Goal: Ask a question

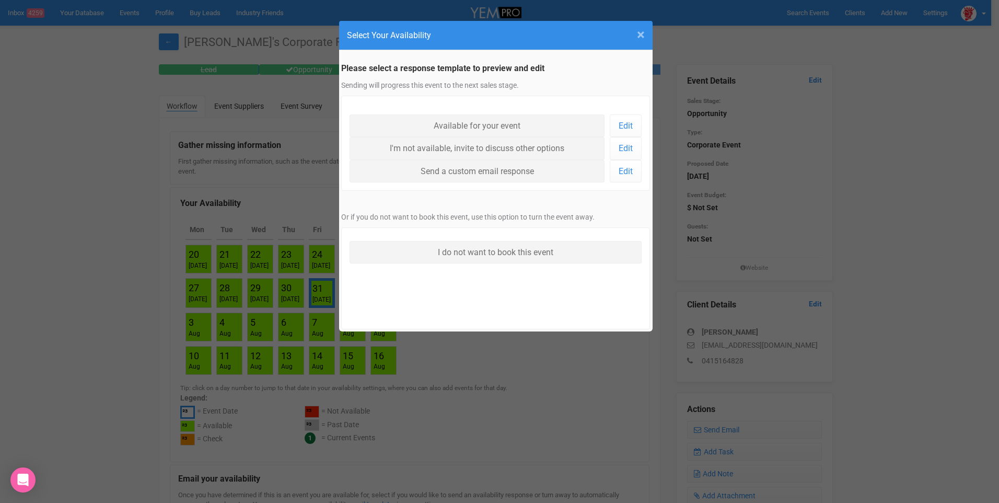
click at [643, 36] on span "×" at bounding box center [641, 34] width 8 height 17
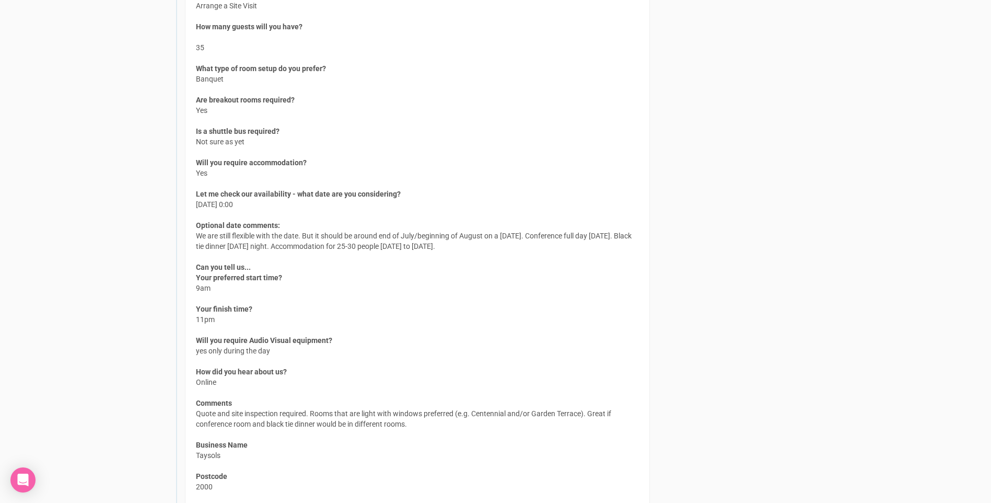
scroll to position [1359, 0]
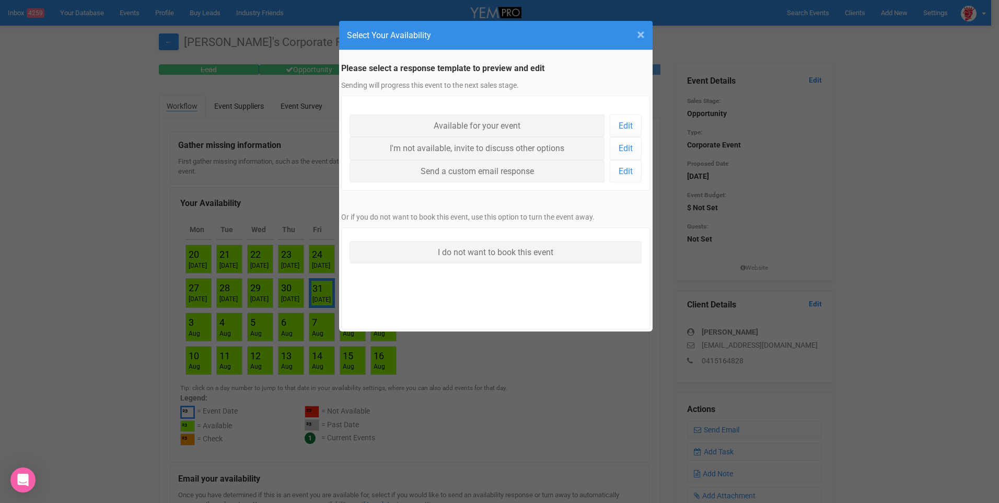
click at [642, 32] on span "×" at bounding box center [641, 34] width 8 height 17
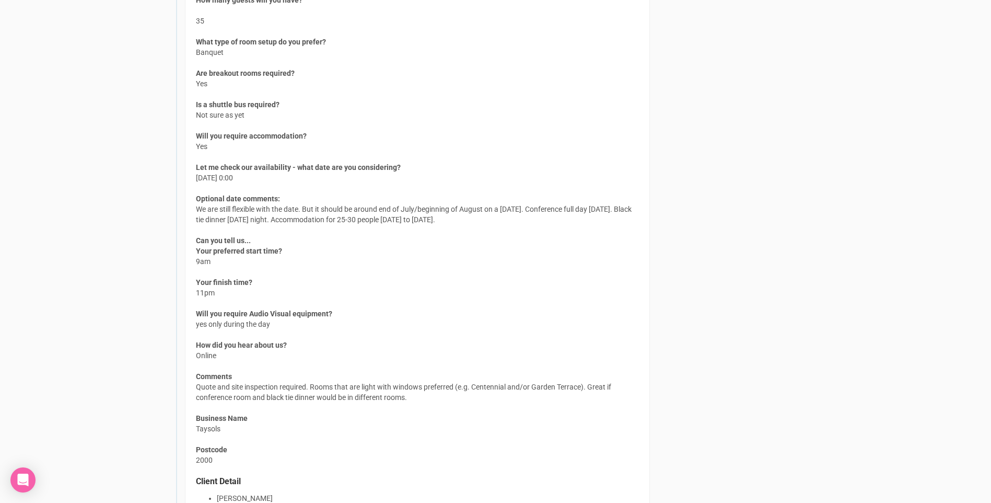
scroll to position [1222, 0]
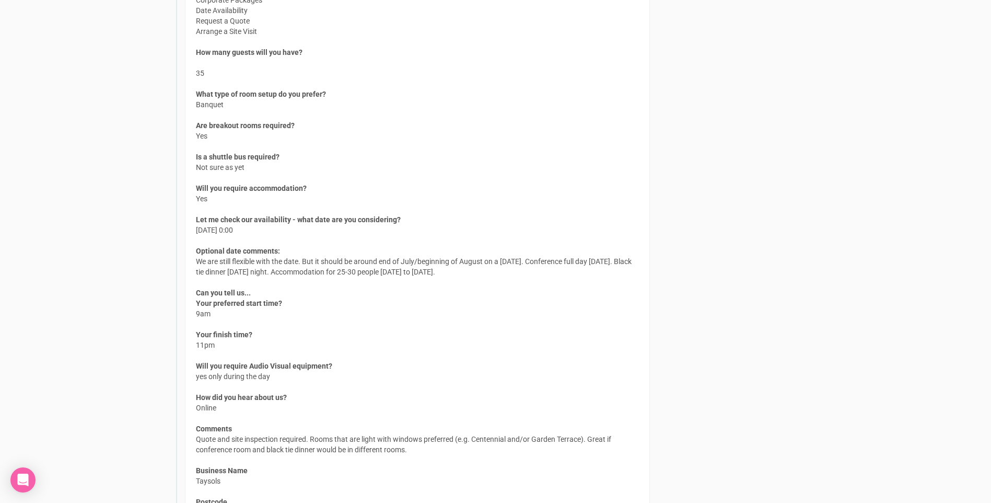
drag, startPoint x: 270, startPoint y: 271, endPoint x: 441, endPoint y: 271, distance: 170.4
click at [441, 271] on div "How can I help you? Corporate Packages Date Availability Request a Quote Arrang…" at bounding box center [417, 278] width 465 height 630
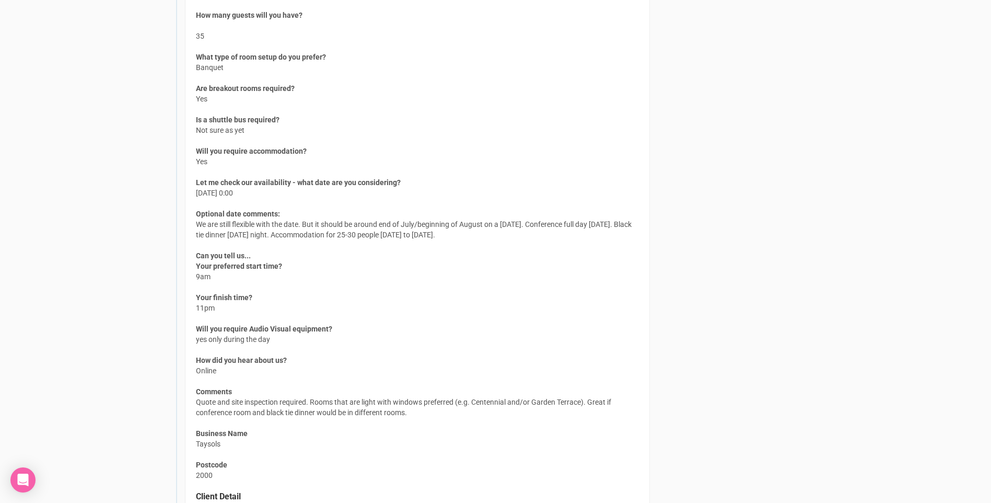
scroll to position [1274, 0]
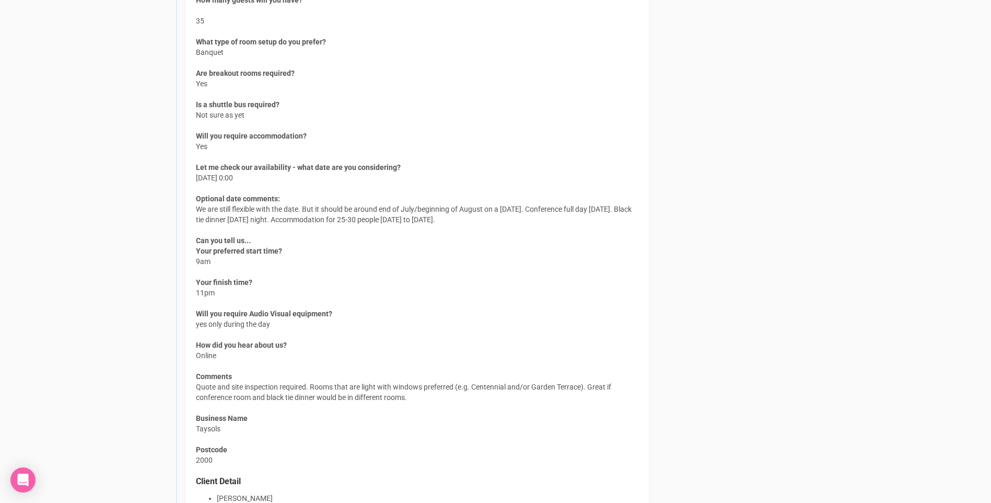
click at [331, 388] on div "How can I help you? Corporate Packages Date Availability Request a Quote Arrang…" at bounding box center [417, 226] width 465 height 630
drag, startPoint x: 198, startPoint y: 292, endPoint x: 215, endPoint y: 291, distance: 17.3
click at [215, 291] on span "Your finish time? 11pm" at bounding box center [224, 287] width 56 height 21
